Goal: Information Seeking & Learning: Get advice/opinions

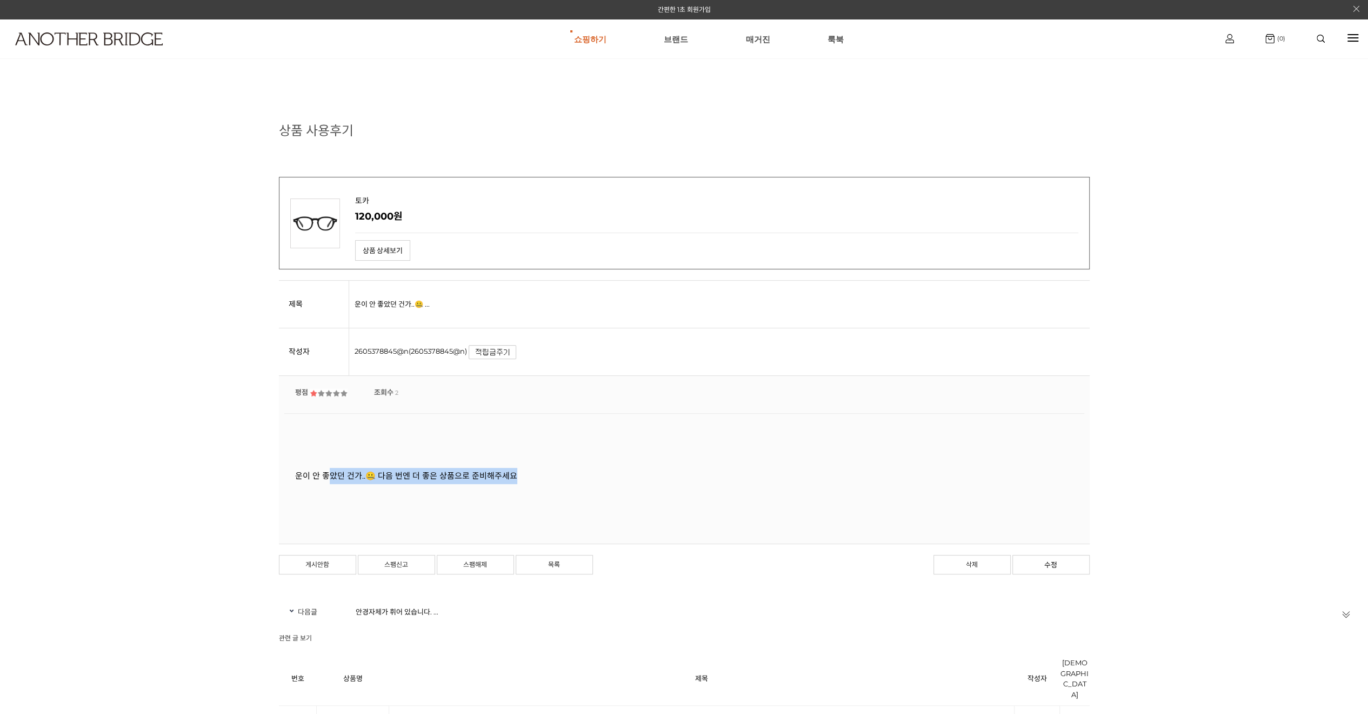
drag, startPoint x: 414, startPoint y: 474, endPoint x: 641, endPoint y: 474, distance: 227.1
click at [641, 474] on div "운이 안 좋았던 건가..🤐 다음 번엔 더 좋은 상품으로 준비해주세요" at bounding box center [684, 476] width 779 height 16
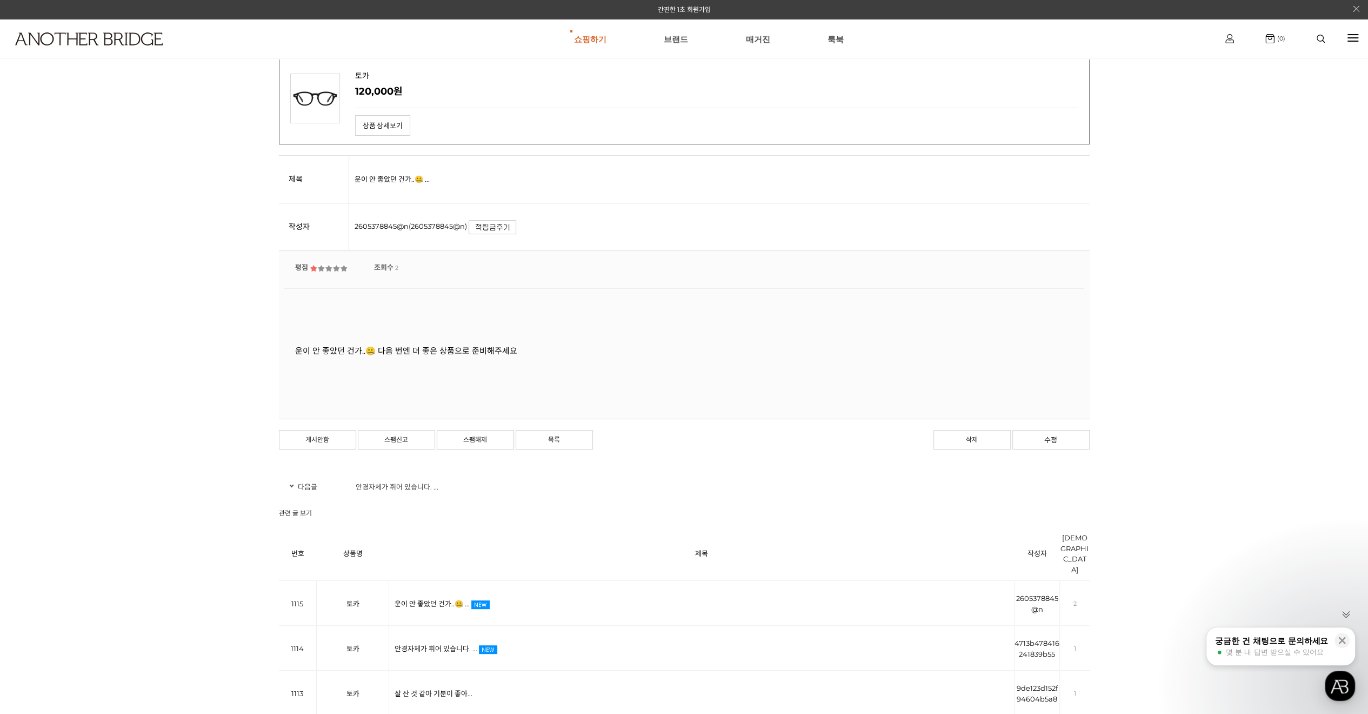
scroll to position [108, 0]
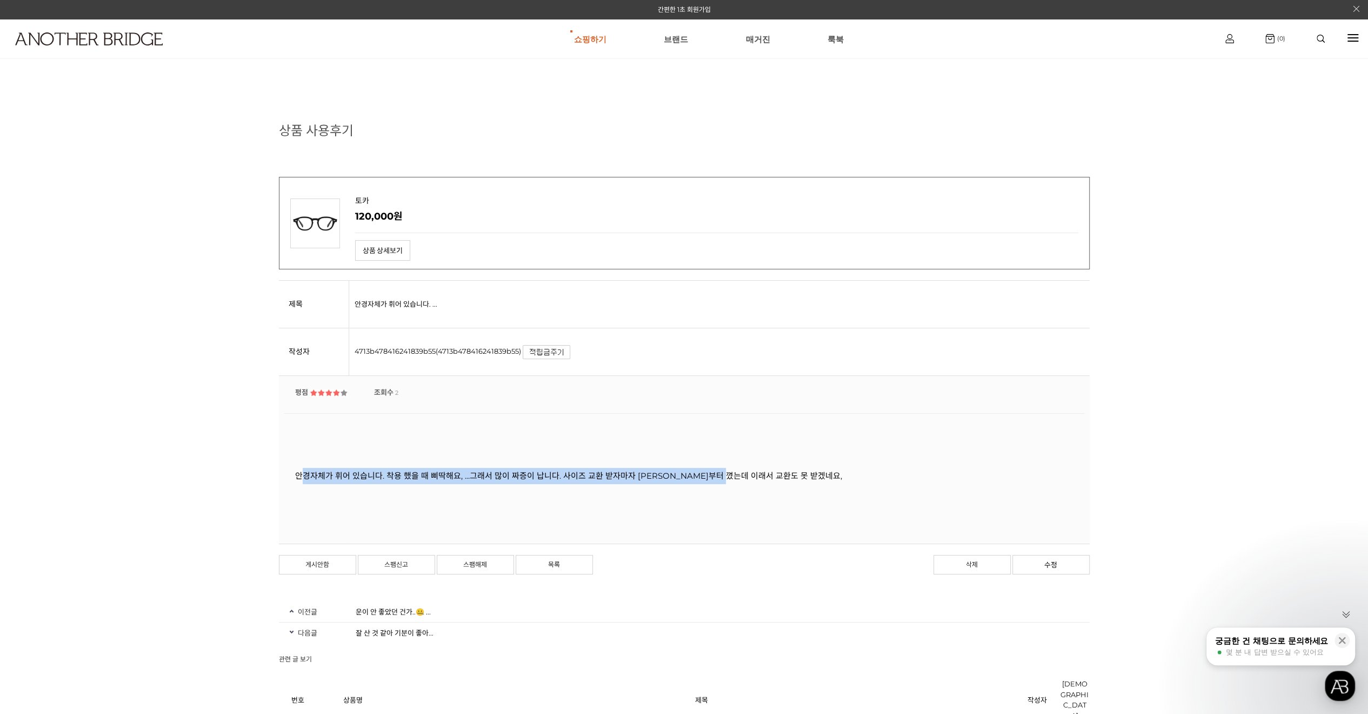
drag, startPoint x: 301, startPoint y: 481, endPoint x: 742, endPoint y: 471, distance: 441.3
click at [740, 471] on div "안경자체가 휘어 있습니다. 착용 했을 때 삐딱해요, ...그래서 많이 짜증이 납니다. 사이즈 교환 받자마자 [PERSON_NAME]부터 꼈는데…" at bounding box center [684, 476] width 779 height 16
click at [782, 475] on div "안경자체가 휘어 있습니다. 착용 했을 때 삐딱해요, ...그래서 많이 짜증이 납니다. 사이즈 교환 받자마자 [PERSON_NAME]부터 꼈는데…" at bounding box center [684, 476] width 779 height 16
drag, startPoint x: 800, startPoint y: 475, endPoint x: 292, endPoint y: 474, distance: 508.2
click at [292, 474] on div "안경자체가 휘어 있습니다. 착용 했을 때 삐딱해요, ...그래서 많이 짜증이 납니다. 사이즈 교환 받자마자 [PERSON_NAME]부터 꼈는데…" at bounding box center [684, 475] width 800 height 125
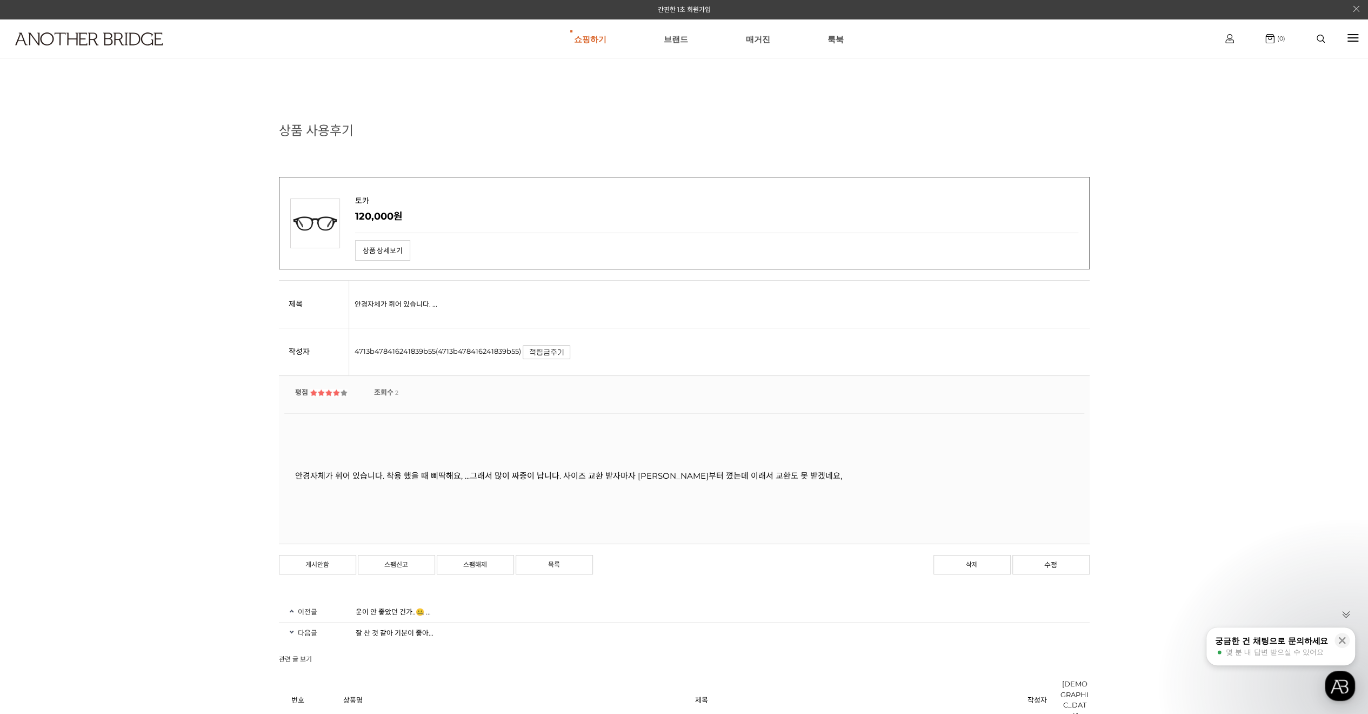
click at [213, 462] on div "현재 위치 홈 게시판 상품 사용후기 상품 사용후기 상품 사용후기입니다. 토카 120,000원 상품 상세보기 상품 게시판 상세 제목 안경자체가 …" at bounding box center [684, 608] width 1368 height 1052
